Goal: Participate in discussion: Engage in conversation with other users on a specific topic

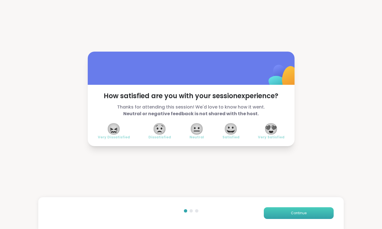
click at [300, 217] on button "Continue" at bounding box center [299, 214] width 70 height 12
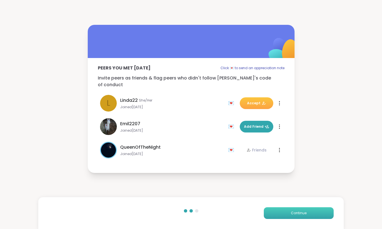
click at [301, 210] on button "Continue" at bounding box center [299, 214] width 70 height 12
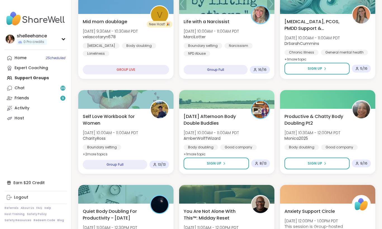
scroll to position [148, 0]
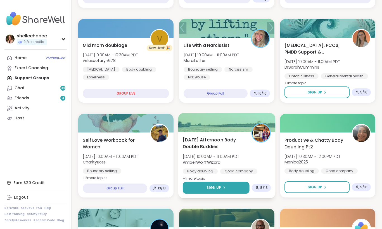
click at [203, 188] on button "Sign Up" at bounding box center [216, 188] width 67 height 12
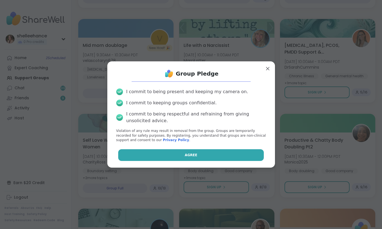
click at [179, 158] on button "Agree" at bounding box center [191, 156] width 146 height 12
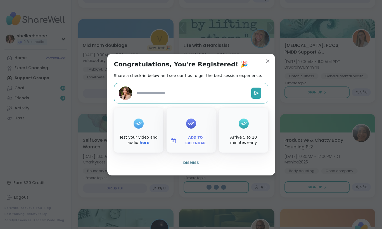
type textarea "*"
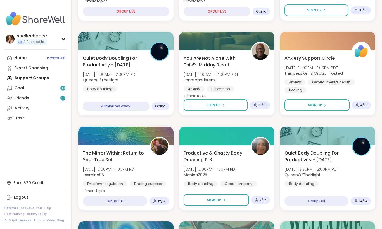
scroll to position [326, 0]
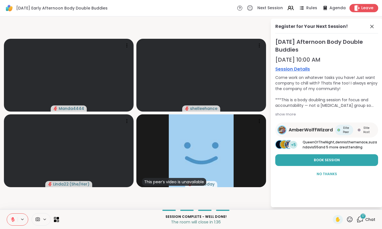
click at [370, 11] on span "Leave" at bounding box center [367, 8] width 12 height 6
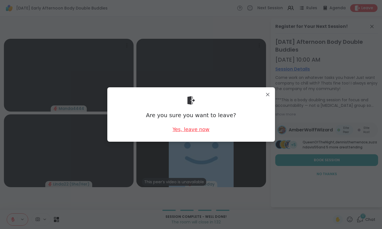
click at [194, 129] on div "Yes, leave now" at bounding box center [190, 129] width 37 height 7
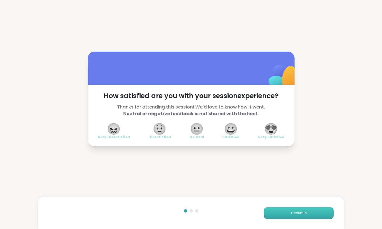
click at [300, 215] on span "Continue" at bounding box center [299, 213] width 16 height 5
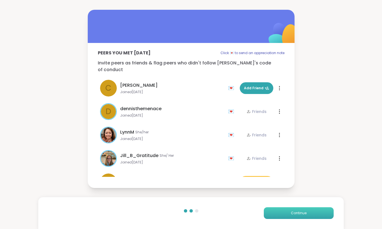
click at [300, 215] on span "Continue" at bounding box center [299, 213] width 16 height 5
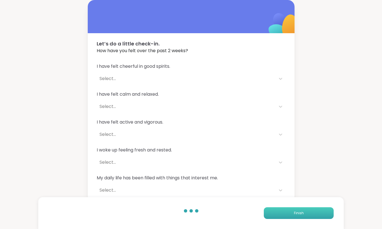
click at [300, 215] on span "Finish" at bounding box center [299, 213] width 10 height 5
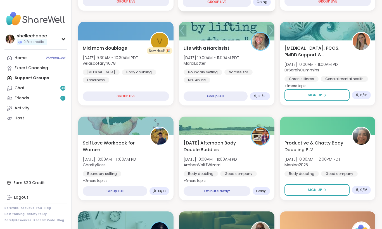
scroll to position [147, 0]
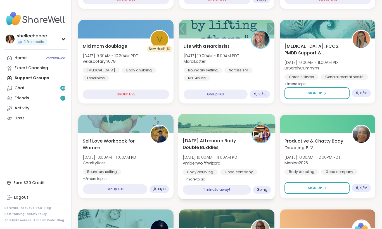
click at [260, 174] on div "Body doubling Good company Self-care" at bounding box center [227, 177] width 88 height 14
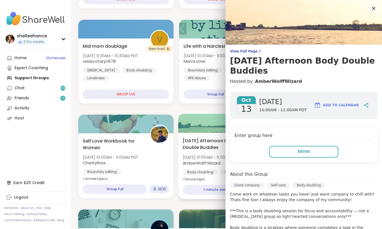
scroll to position [160, 0]
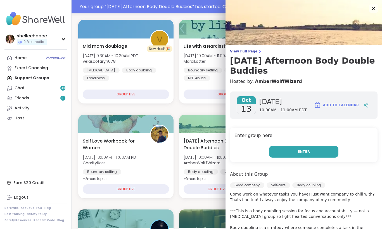
click at [281, 158] on button "Enter" at bounding box center [303, 152] width 69 height 12
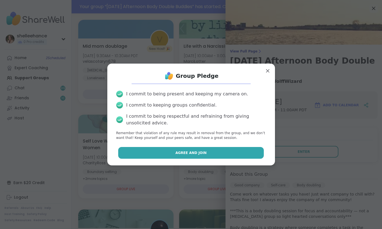
click at [169, 150] on button "Agree and Join" at bounding box center [191, 153] width 146 height 12
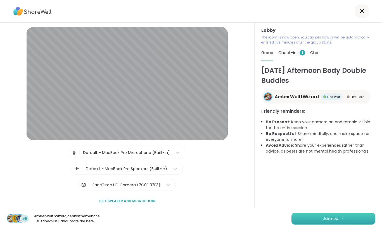
click at [328, 220] on button "Join now" at bounding box center [333, 219] width 84 height 12
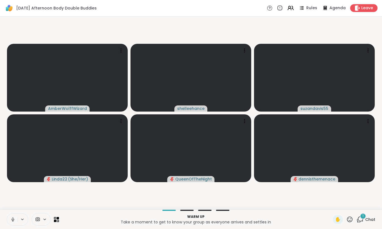
click at [13, 221] on icon at bounding box center [12, 220] width 3 height 2
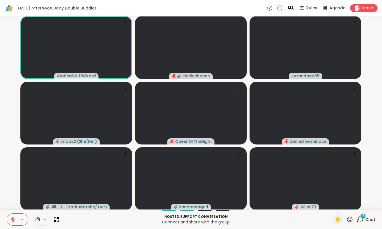
click at [11, 220] on icon at bounding box center [12, 219] width 5 height 5
click at [10, 222] on button at bounding box center [12, 220] width 11 height 12
